Goal: Use online tool/utility: Use online tool/utility

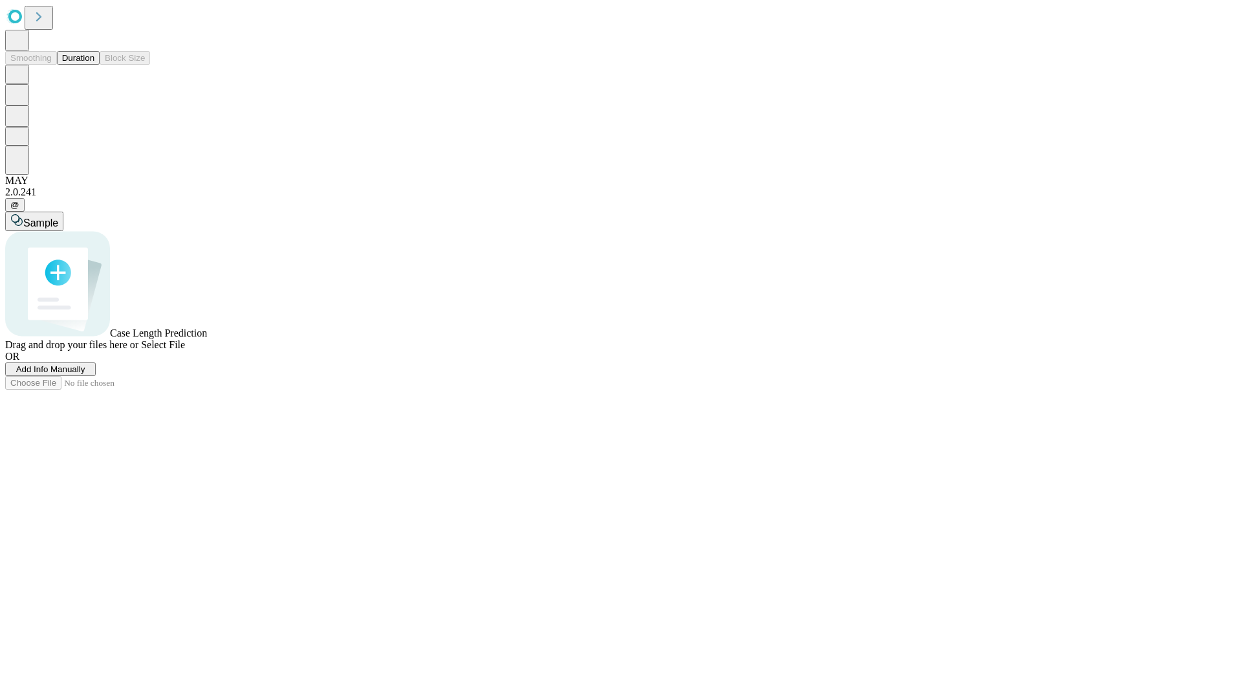
click at [94, 65] on button "Duration" at bounding box center [78, 58] width 43 height 14
click at [185, 350] on span "Select File" at bounding box center [163, 344] width 44 height 11
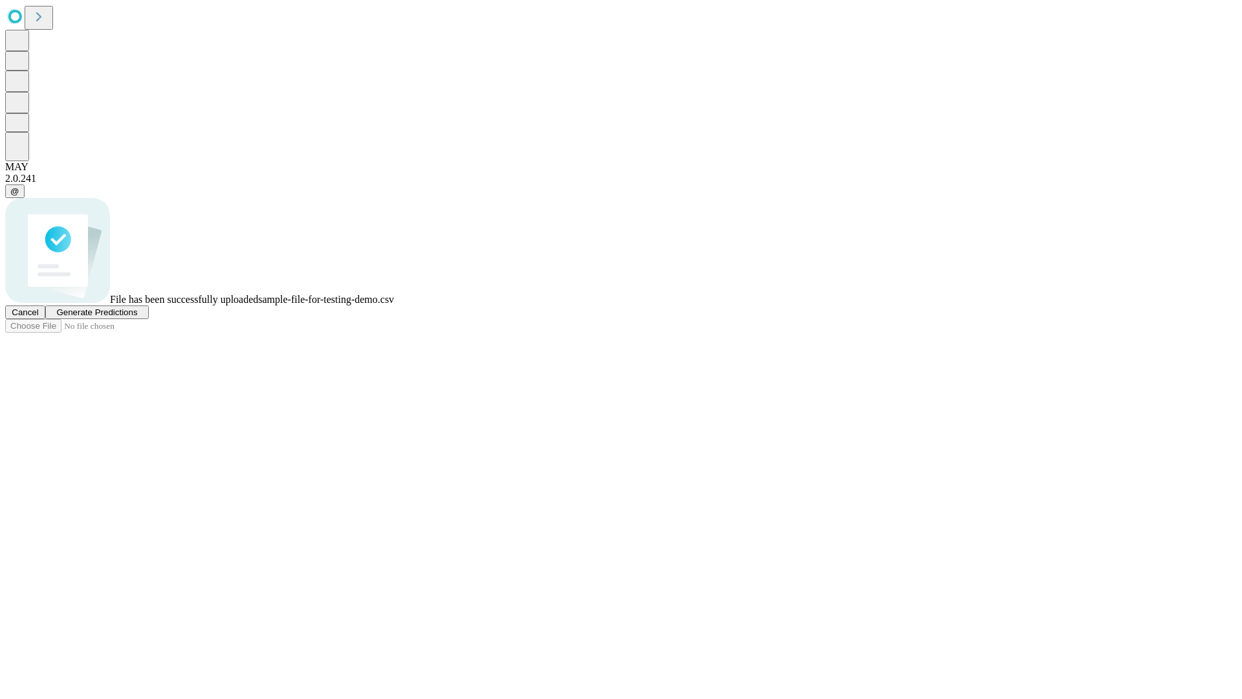
click at [137, 317] on span "Generate Predictions" at bounding box center [96, 312] width 81 height 10
